Goal: Communication & Community: Participate in discussion

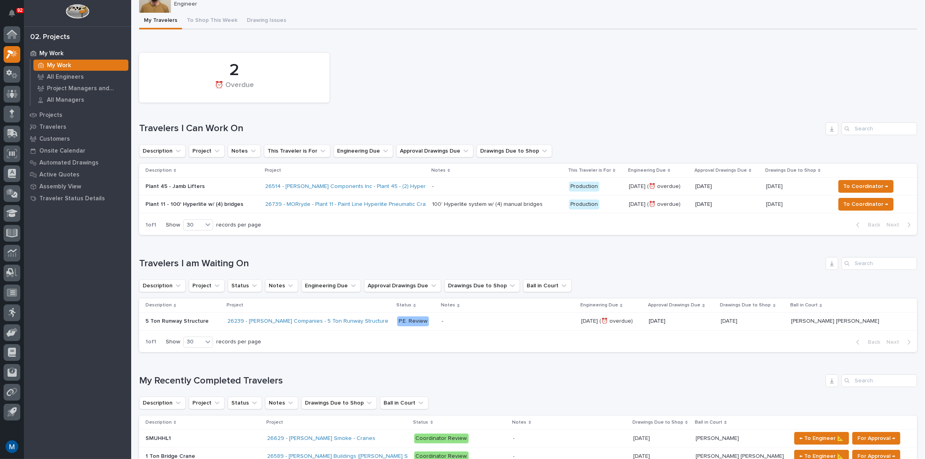
scroll to position [253, 0]
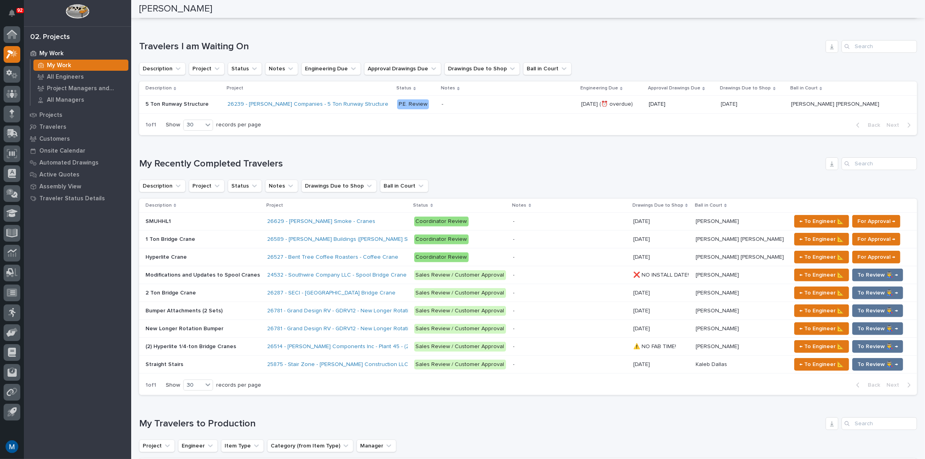
click at [202, 221] on p at bounding box center [204, 221] width 116 height 7
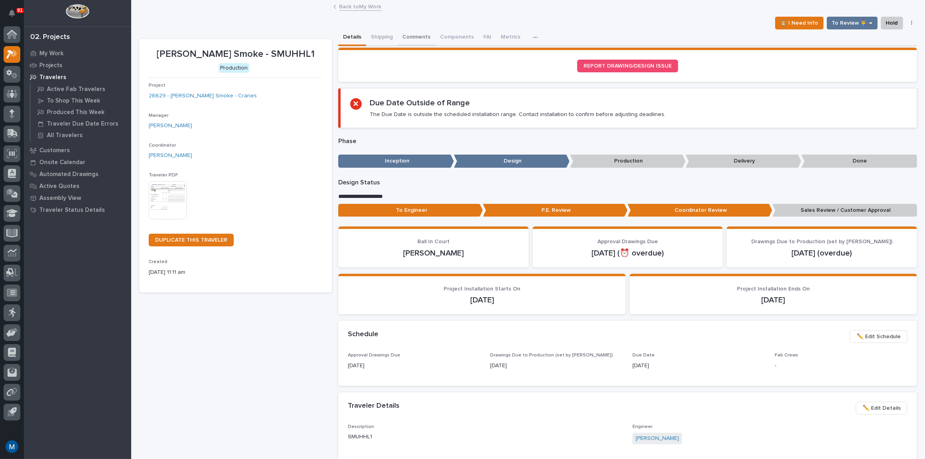
click at [409, 36] on button "Comments" at bounding box center [417, 37] width 38 height 17
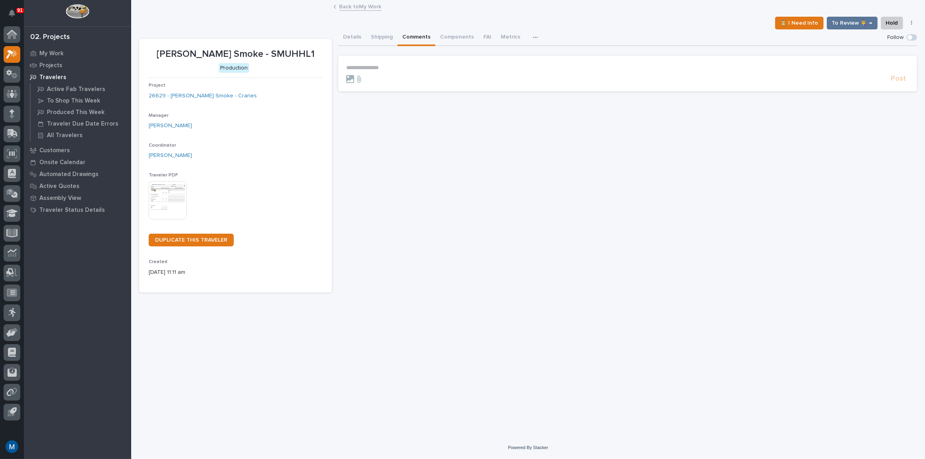
click at [385, 62] on section "**********" at bounding box center [627, 74] width 579 height 36
click at [381, 65] on p "**********" at bounding box center [627, 67] width 563 height 7
click at [379, 80] on span "[PERSON_NAME] [PERSON_NAME]" at bounding box center [394, 79] width 91 height 6
click at [398, 68] on p "**********" at bounding box center [627, 68] width 563 height 8
click at [901, 83] on span "Post" at bounding box center [898, 82] width 15 height 9
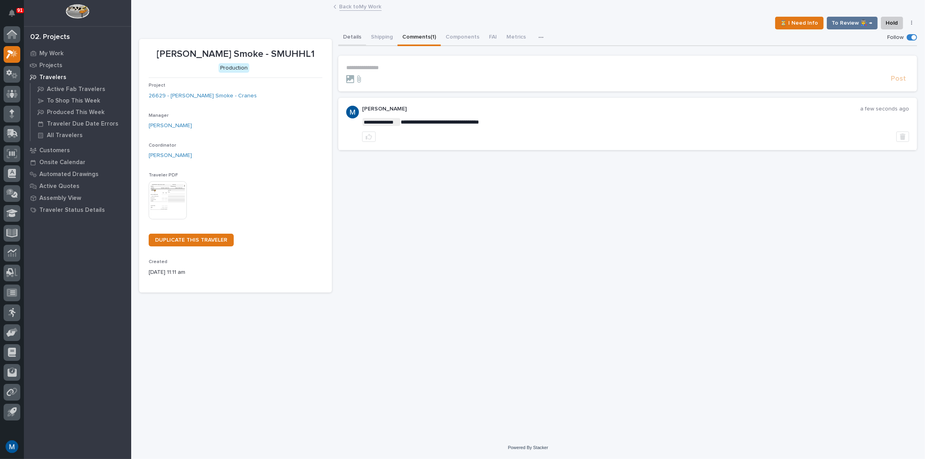
drag, startPoint x: 340, startPoint y: 38, endPoint x: 341, endPoint y: 43, distance: 4.8
click at [341, 38] on button "Details" at bounding box center [352, 37] width 28 height 17
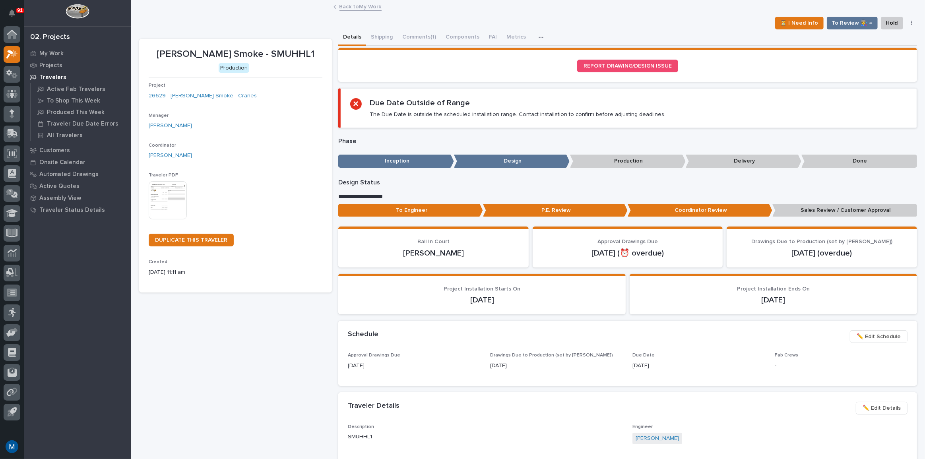
click at [388, 205] on p "To Engineer" at bounding box center [410, 210] width 145 height 13
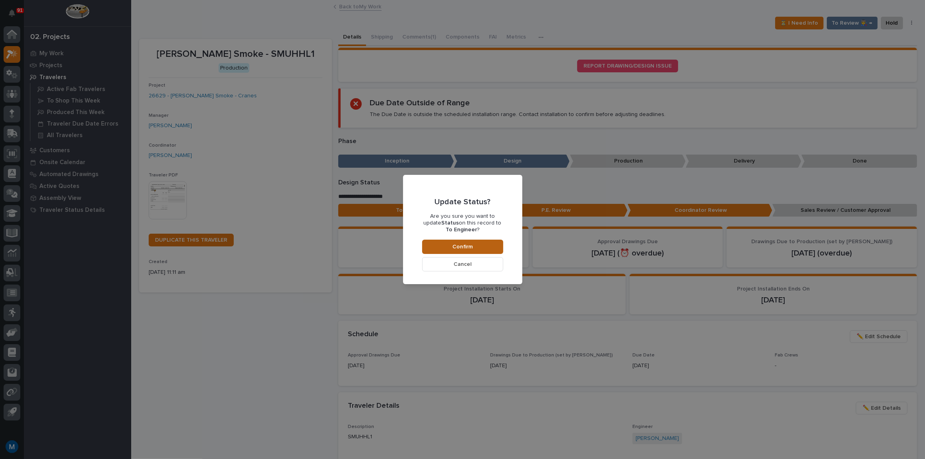
click at [465, 243] on span "Confirm" at bounding box center [462, 246] width 20 height 7
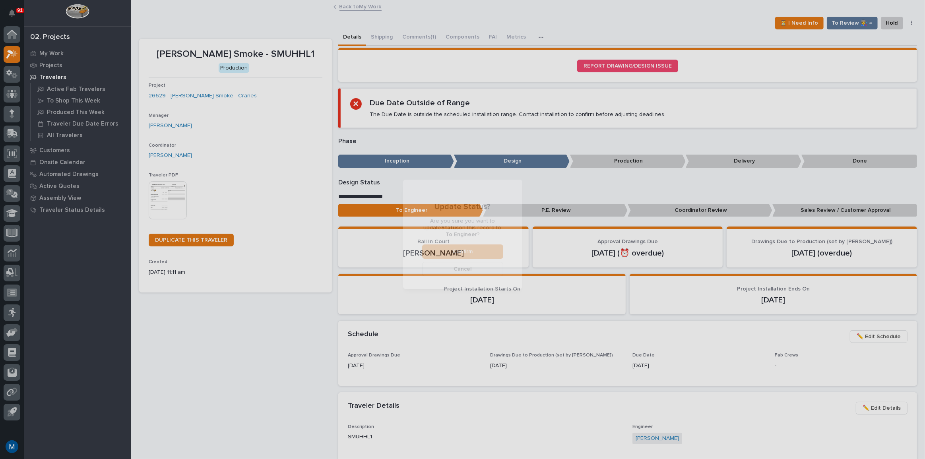
scroll to position [47, 0]
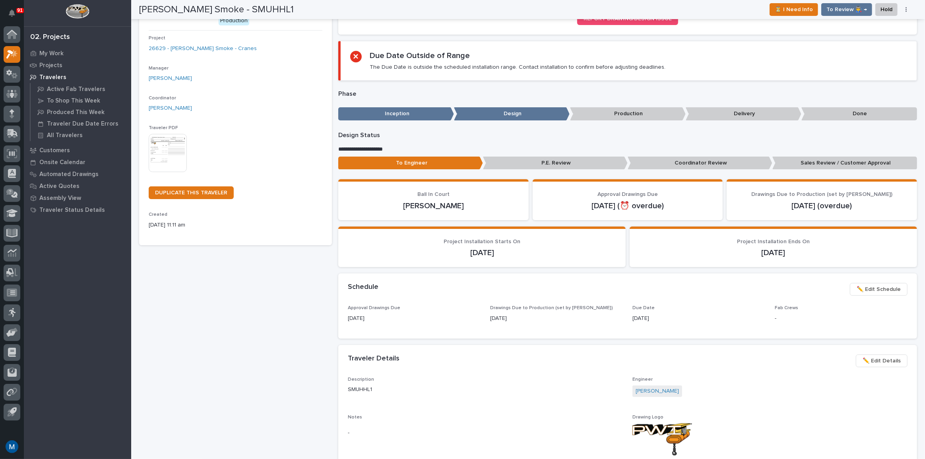
click at [682, 161] on p "Coordinator Review" at bounding box center [700, 163] width 145 height 13
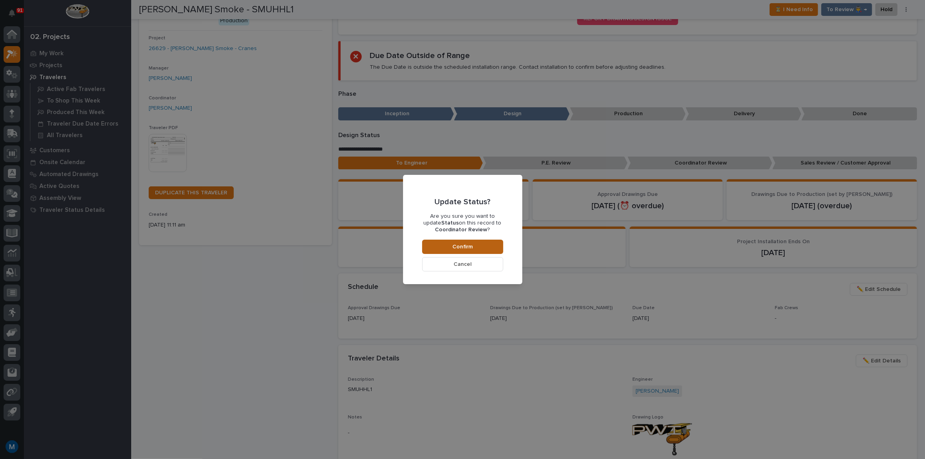
click at [476, 251] on button "Confirm" at bounding box center [462, 247] width 81 height 14
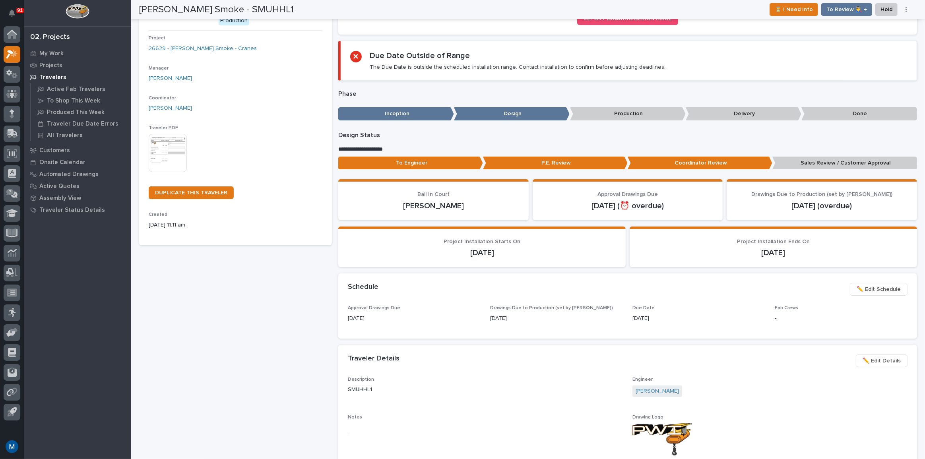
click at [231, 294] on div "Chiasson Smoke - SMUHHL1 Production Project 26629 - Chiasson Smoke - Cranes Man…" at bounding box center [235, 351] width 193 height 719
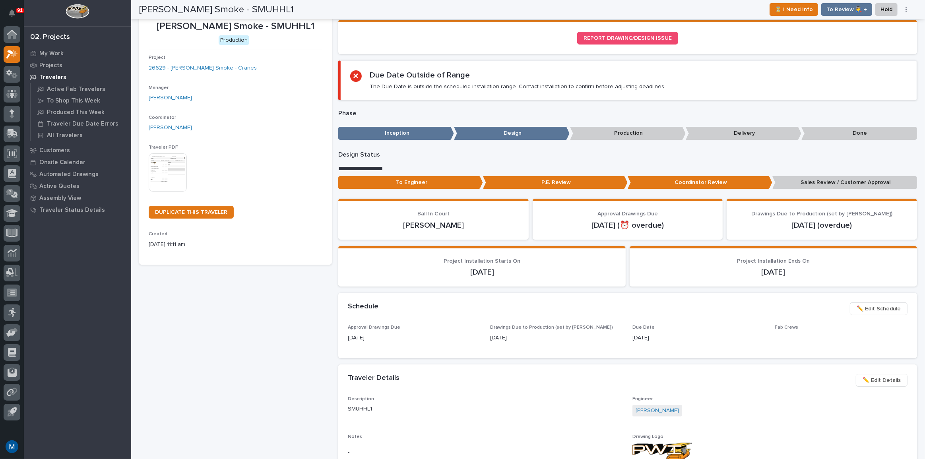
scroll to position [0, 0]
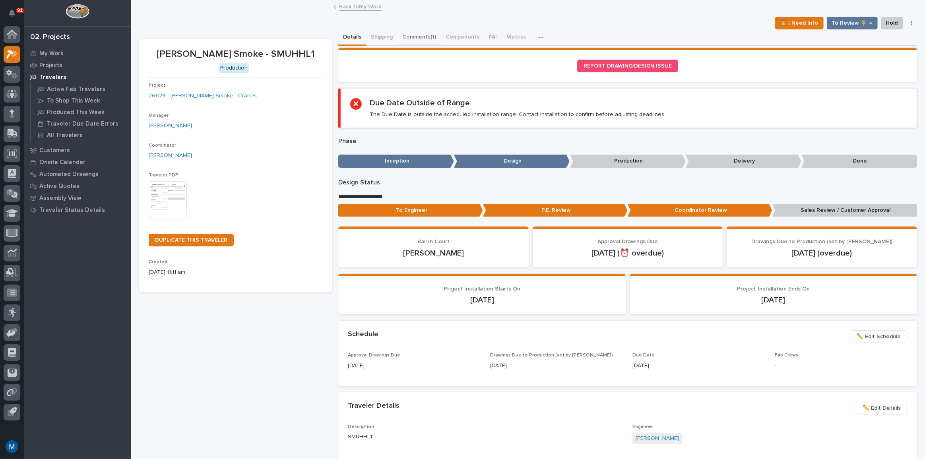
click at [429, 41] on button "Comments (1)" at bounding box center [419, 37] width 43 height 17
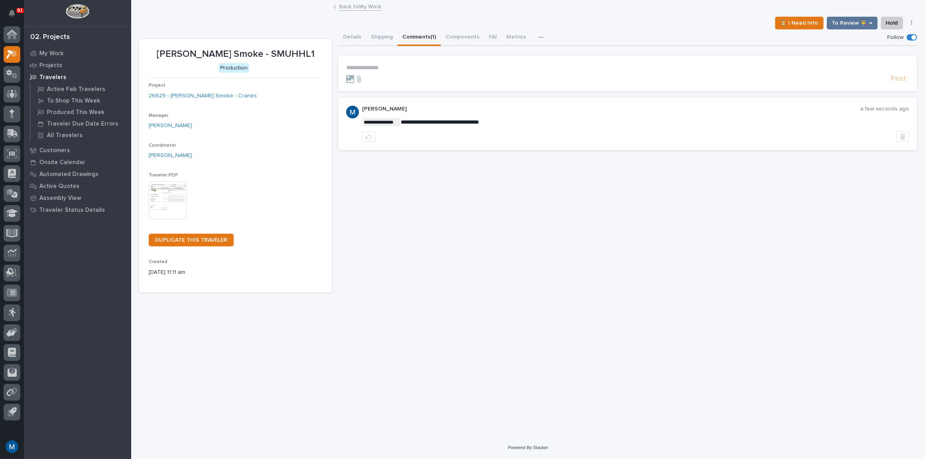
click at [443, 204] on div "**********" at bounding box center [627, 160] width 579 height 263
click at [56, 52] on p "My Work" at bounding box center [51, 53] width 24 height 7
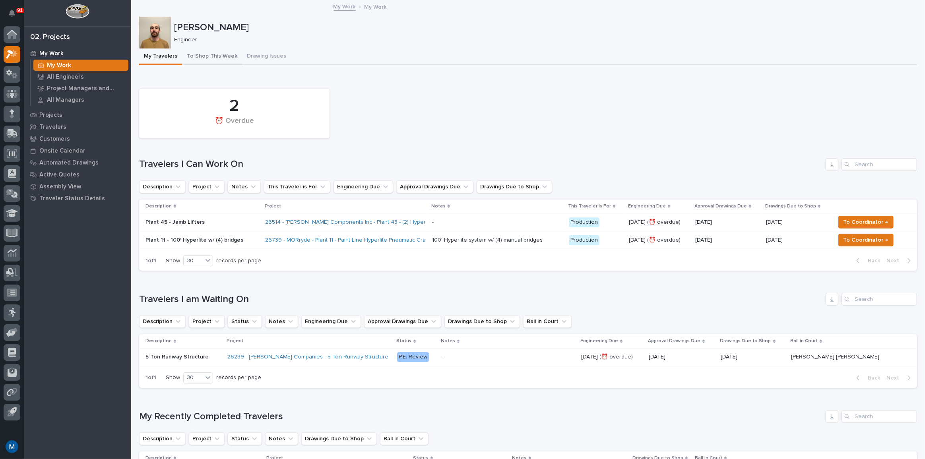
click at [229, 52] on button "To Shop This Week" at bounding box center [212, 57] width 60 height 17
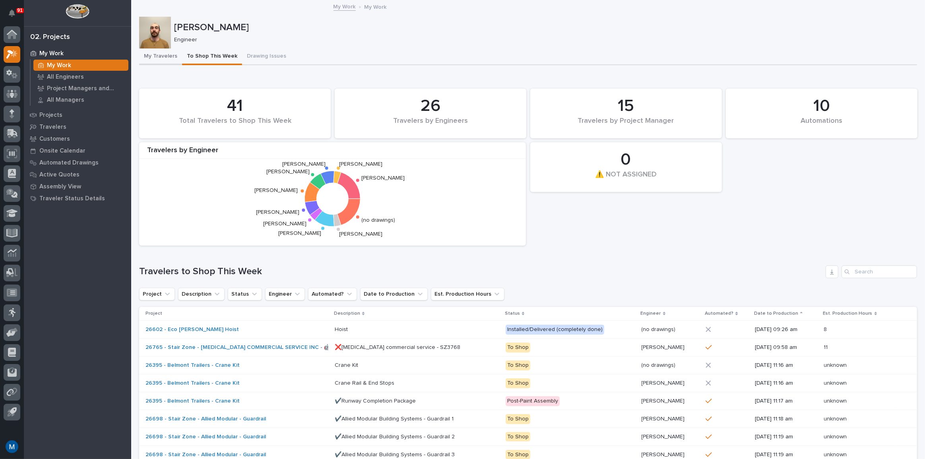
click at [158, 51] on button "My Travelers" at bounding box center [160, 57] width 43 height 17
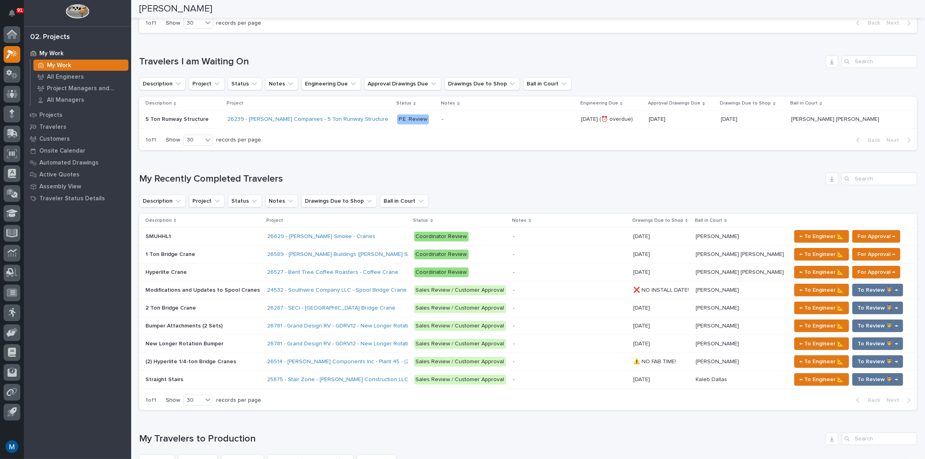
scroll to position [253, 0]
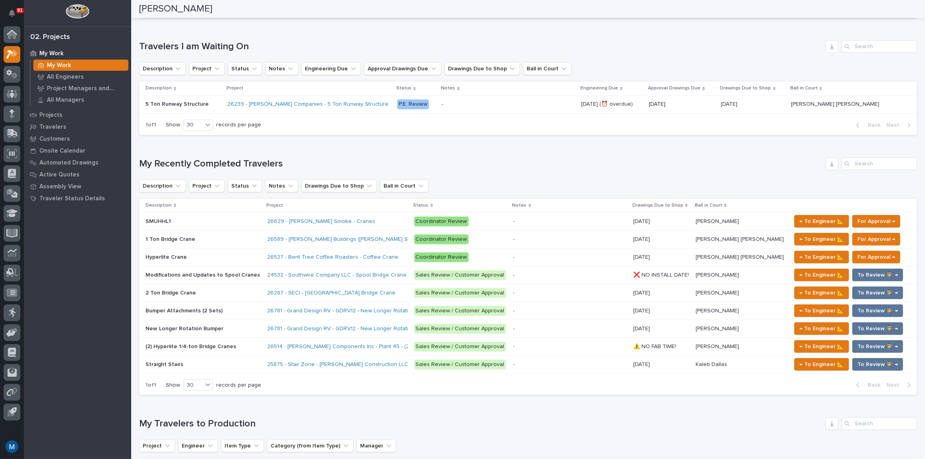
click at [198, 220] on p at bounding box center [204, 221] width 116 height 7
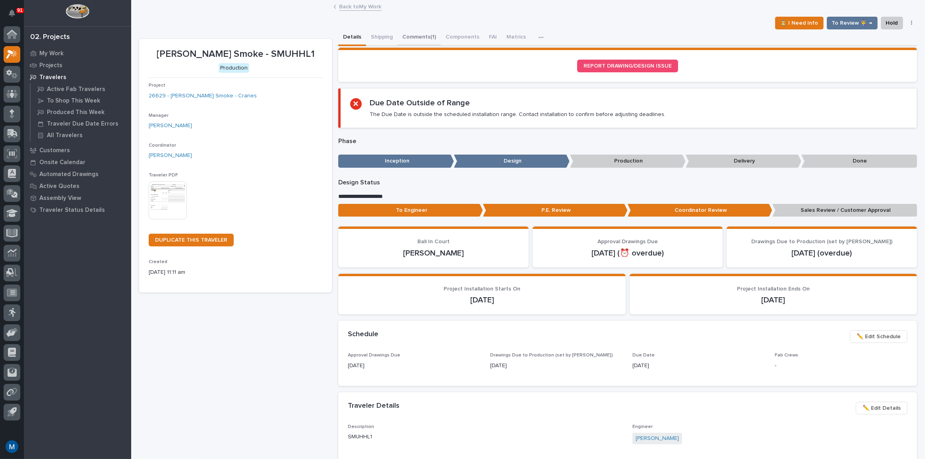
click at [399, 35] on button "Comments (1)" at bounding box center [419, 37] width 43 height 17
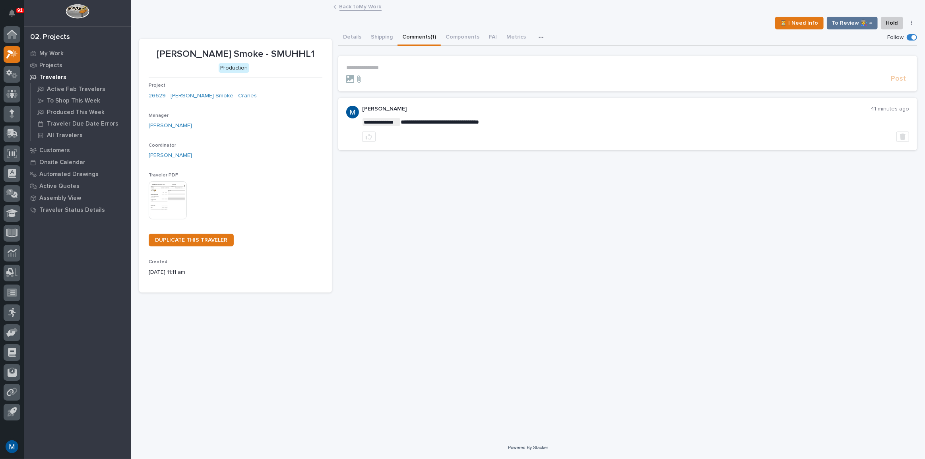
click at [383, 152] on div "**********" at bounding box center [627, 160] width 579 height 263
click at [485, 150] on div "**********" at bounding box center [627, 124] width 579 height 52
click at [47, 56] on p "My Work" at bounding box center [51, 53] width 24 height 7
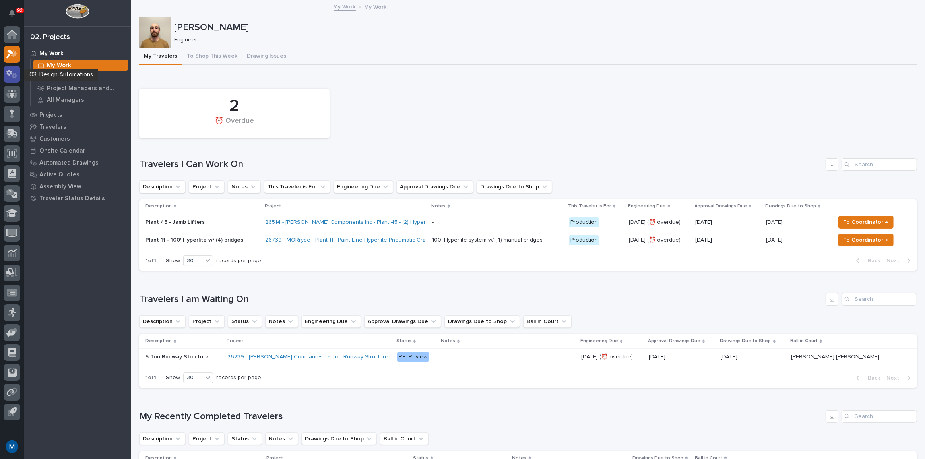
click at [13, 68] on div at bounding box center [12, 74] width 17 height 17
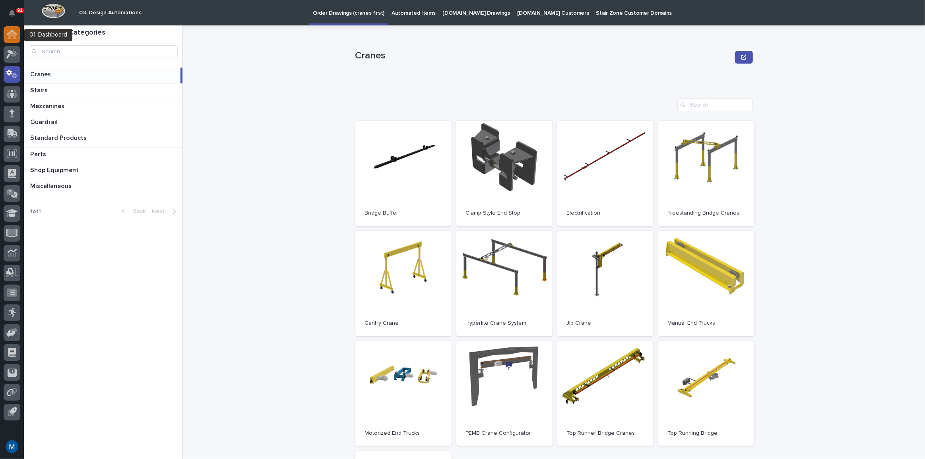
click at [14, 34] on icon at bounding box center [12, 35] width 8 height 8
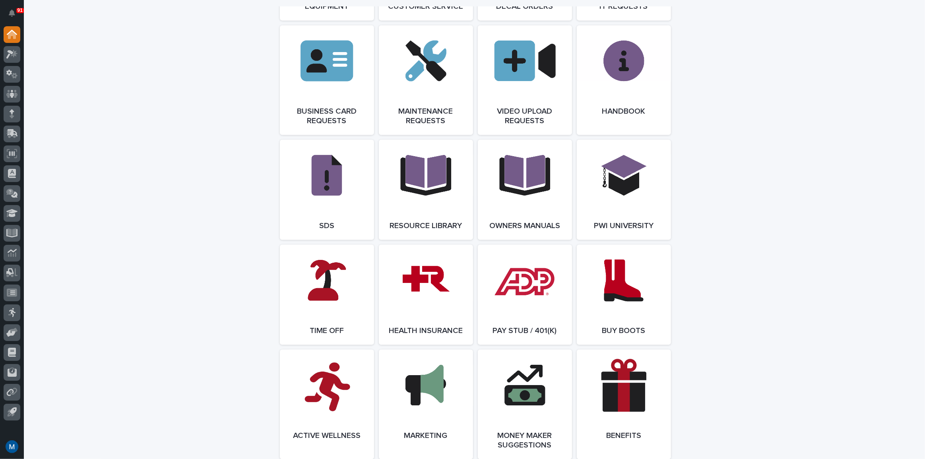
scroll to position [1337, 0]
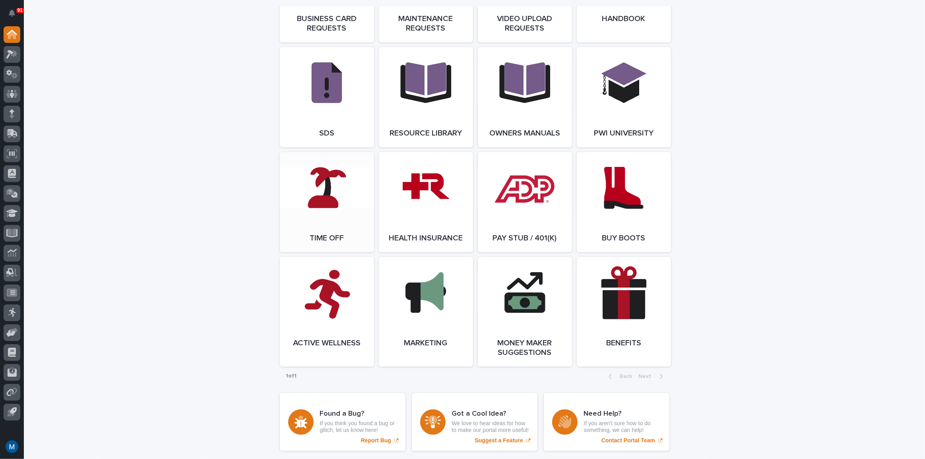
click at [322, 201] on link "Open Link" at bounding box center [327, 202] width 94 height 100
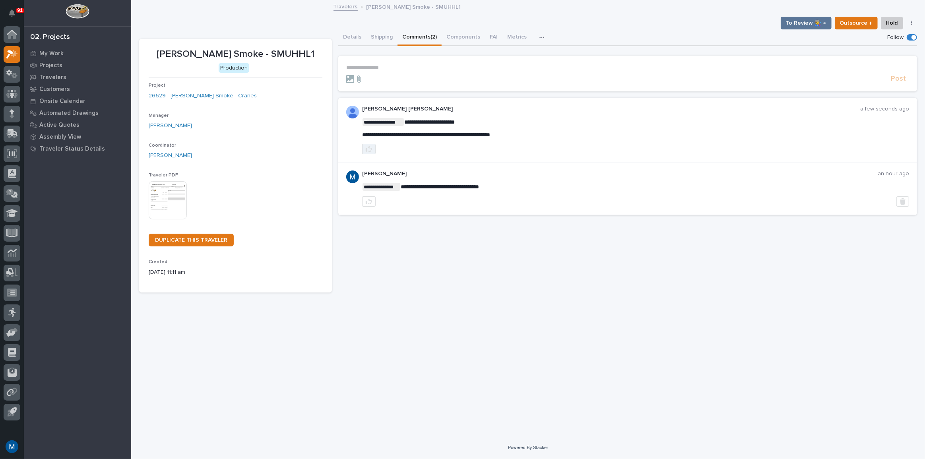
click at [367, 146] on icon "button" at bounding box center [369, 149] width 6 height 6
